Goal: Information Seeking & Learning: Learn about a topic

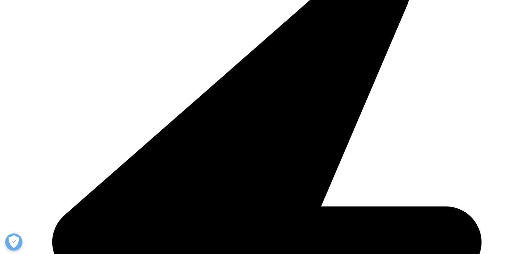
scroll to position [217, 406]
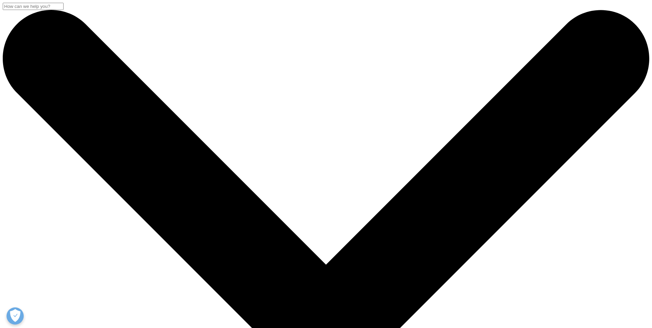
scroll to position [175, 406]
